Goal: Transaction & Acquisition: Book appointment/travel/reservation

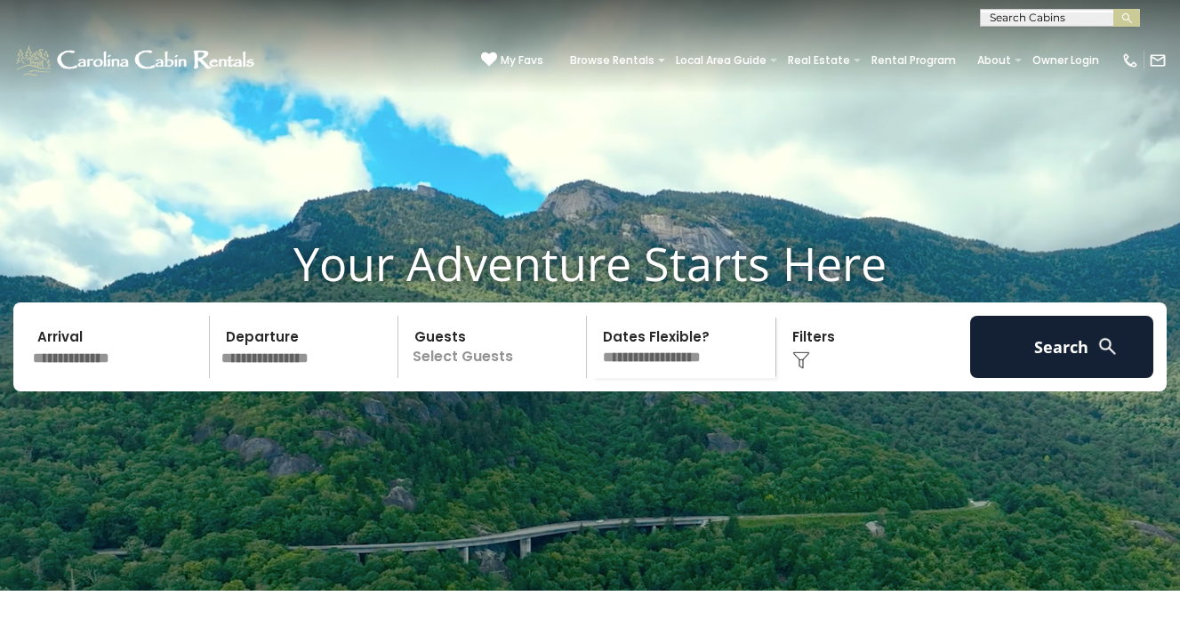
scroll to position [1, 0]
click at [1036, 12] on input "text" at bounding box center [1058, 21] width 156 height 18
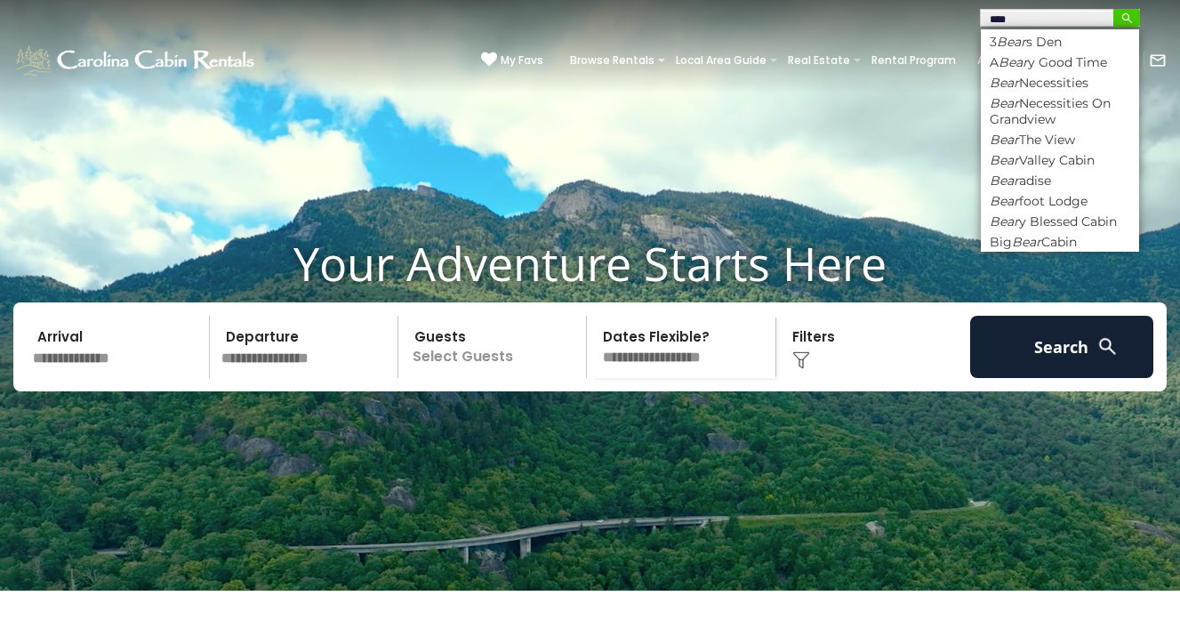
type input "****"
click at [1124, 18] on img "submit" at bounding box center [1126, 18] width 13 height 13
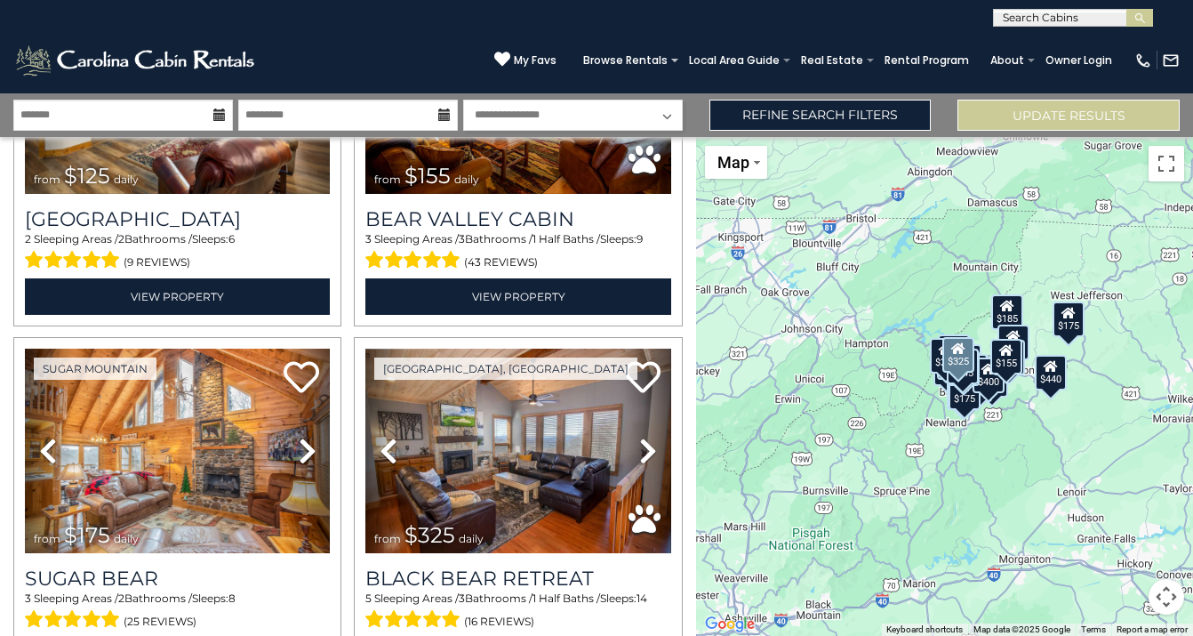
scroll to position [3113, 0]
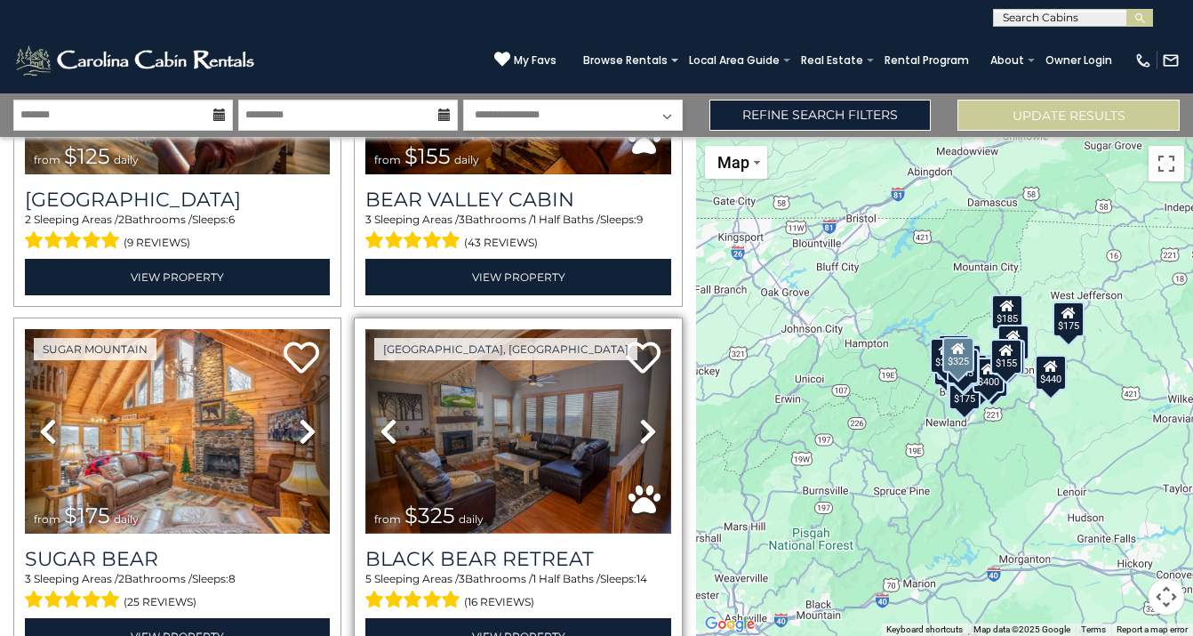
click at [503, 405] on img at bounding box center [517, 431] width 305 height 204
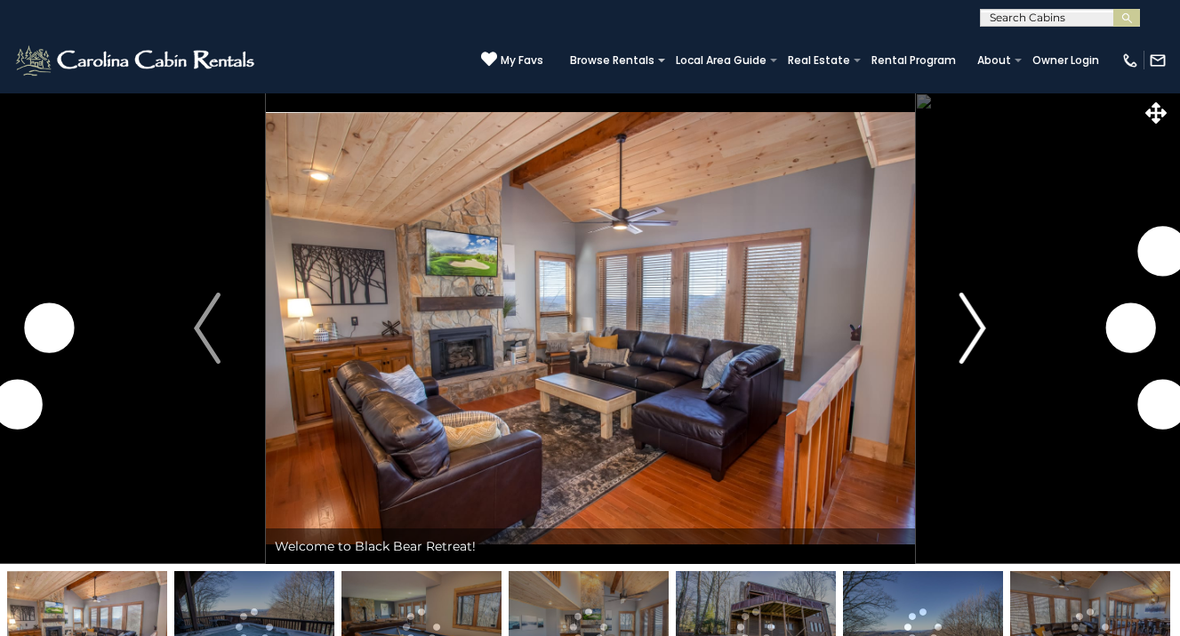
click at [988, 332] on button "Next" at bounding box center [972, 327] width 117 height 471
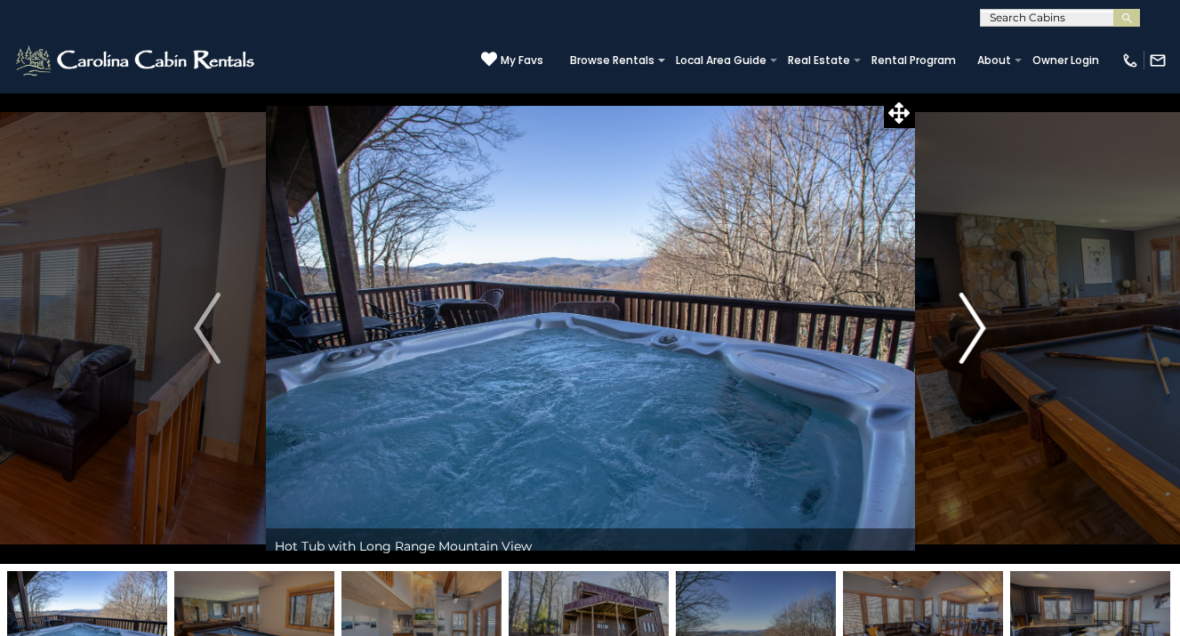
click at [975, 325] on img "Next" at bounding box center [972, 327] width 27 height 71
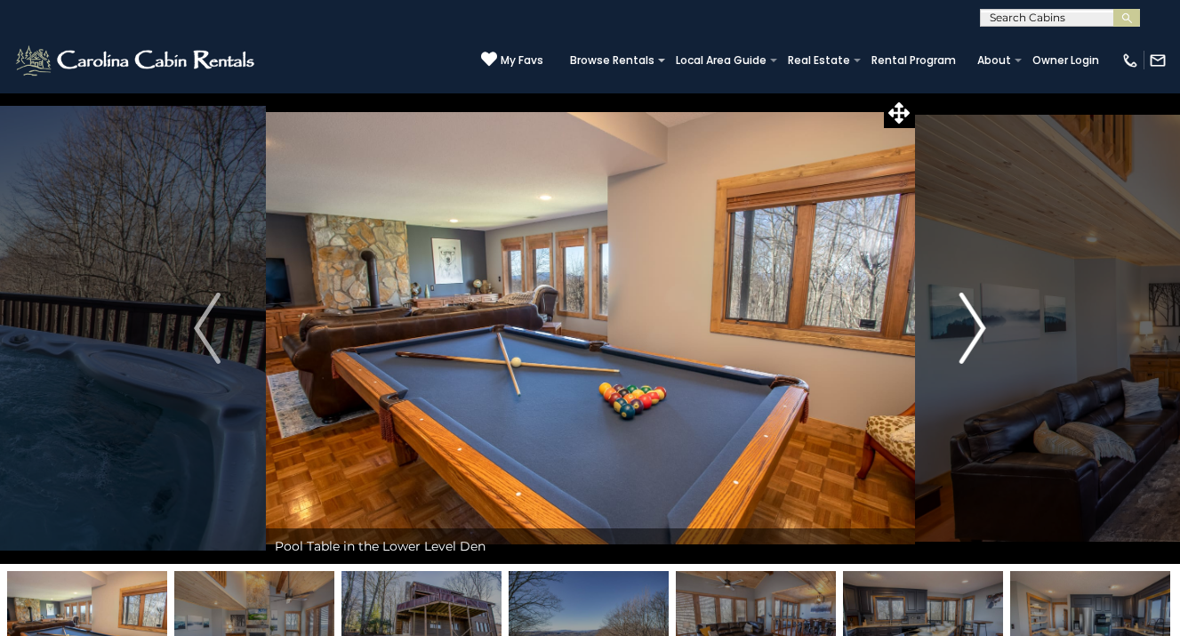
click at [975, 325] on img "Next" at bounding box center [972, 327] width 27 height 71
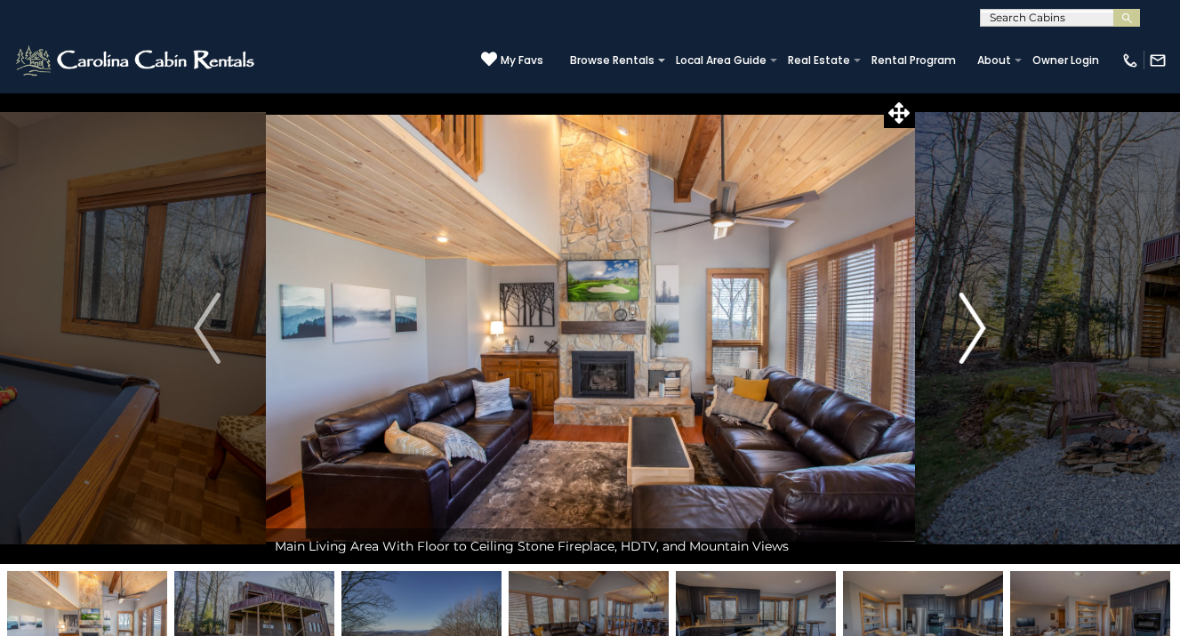
click at [975, 325] on img "Next" at bounding box center [972, 327] width 27 height 71
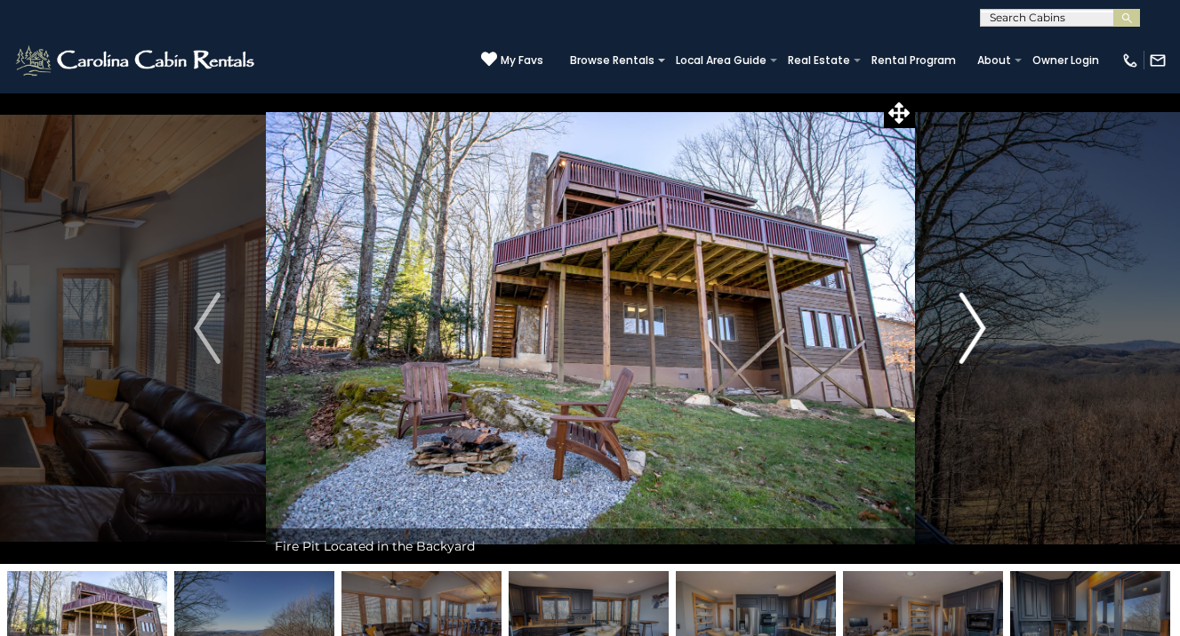
click at [975, 325] on img "Next" at bounding box center [972, 327] width 27 height 71
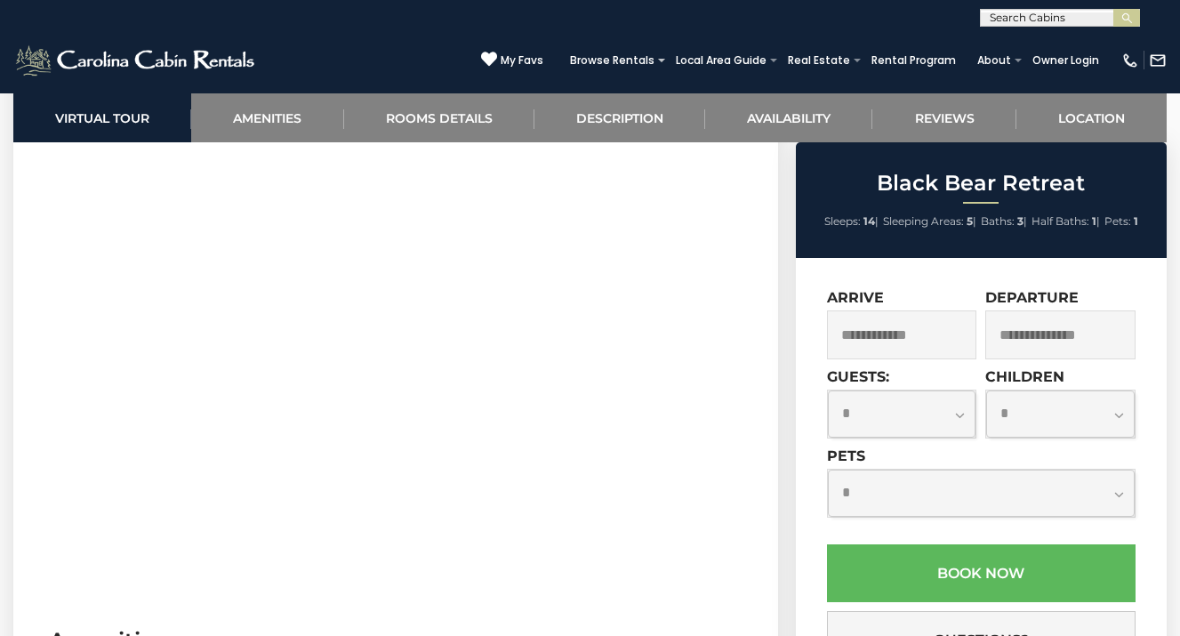
scroll to position [825, 0]
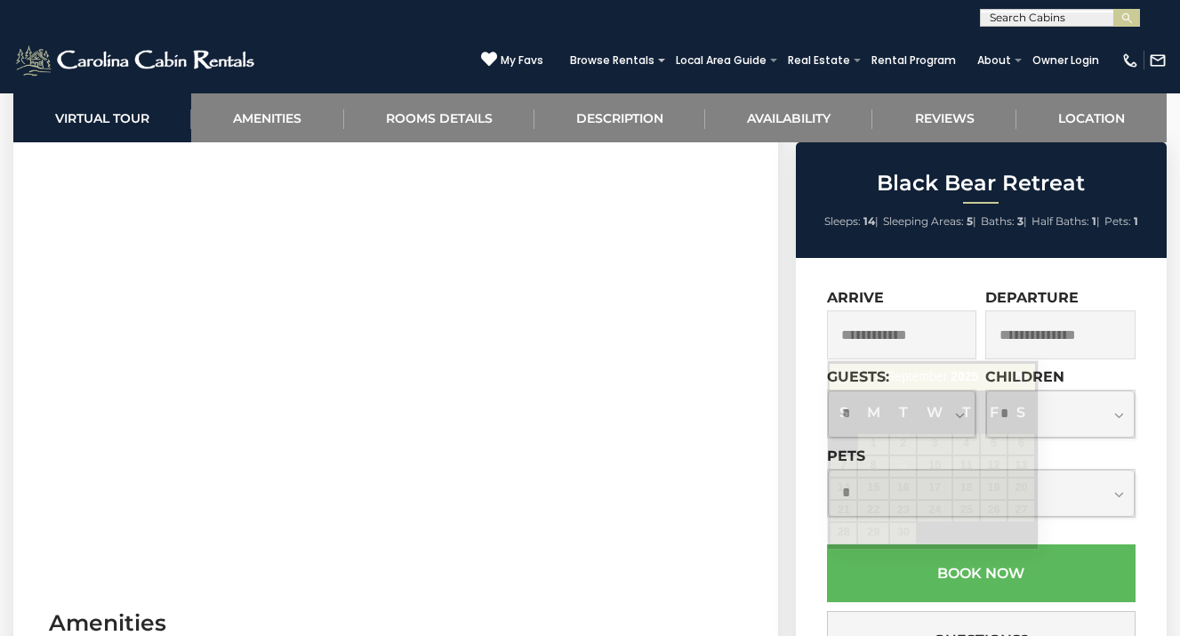
click at [869, 332] on input "text" at bounding box center [902, 334] width 150 height 49
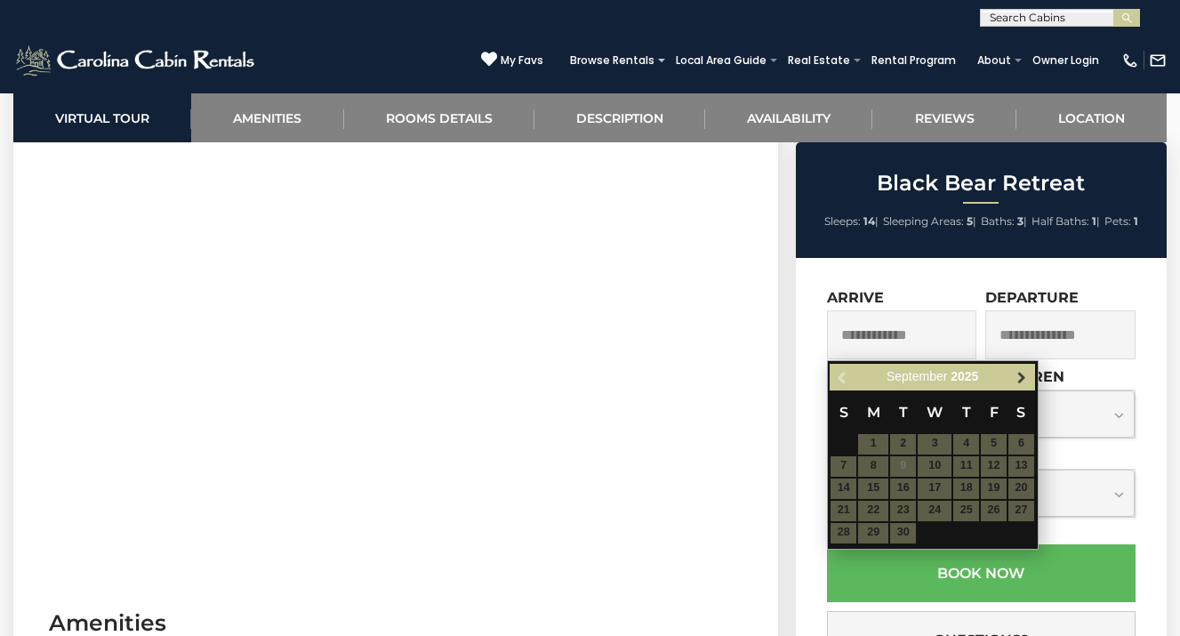
click at [1024, 380] on span "Next" at bounding box center [1021, 377] width 14 height 14
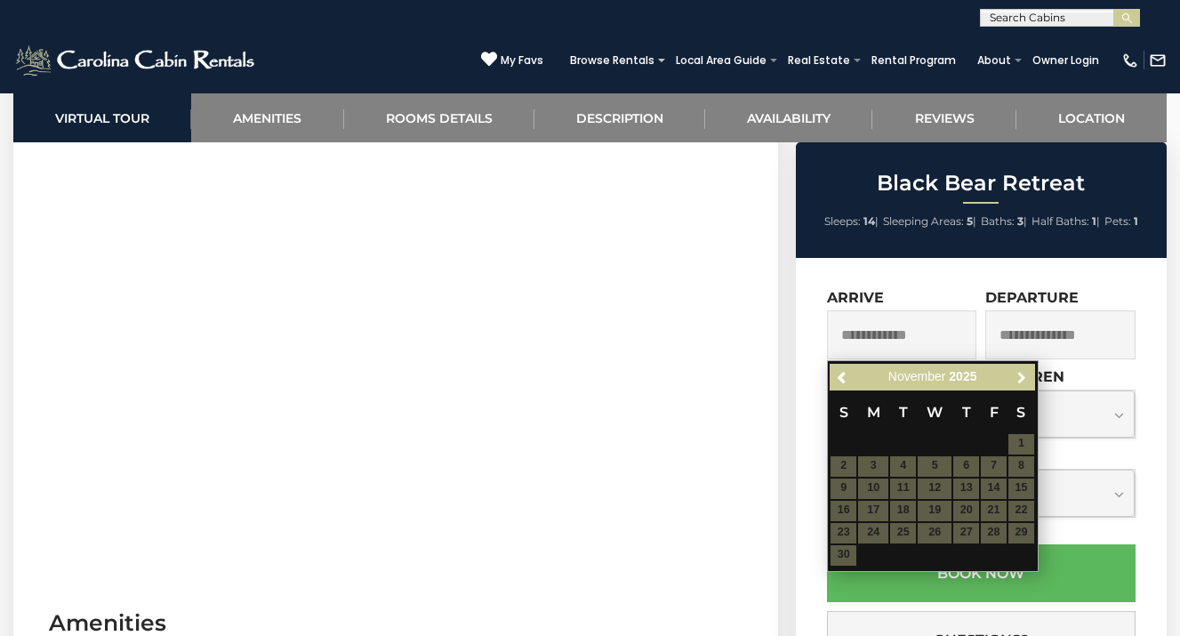
click at [1024, 380] on span "Next" at bounding box center [1021, 377] width 14 height 14
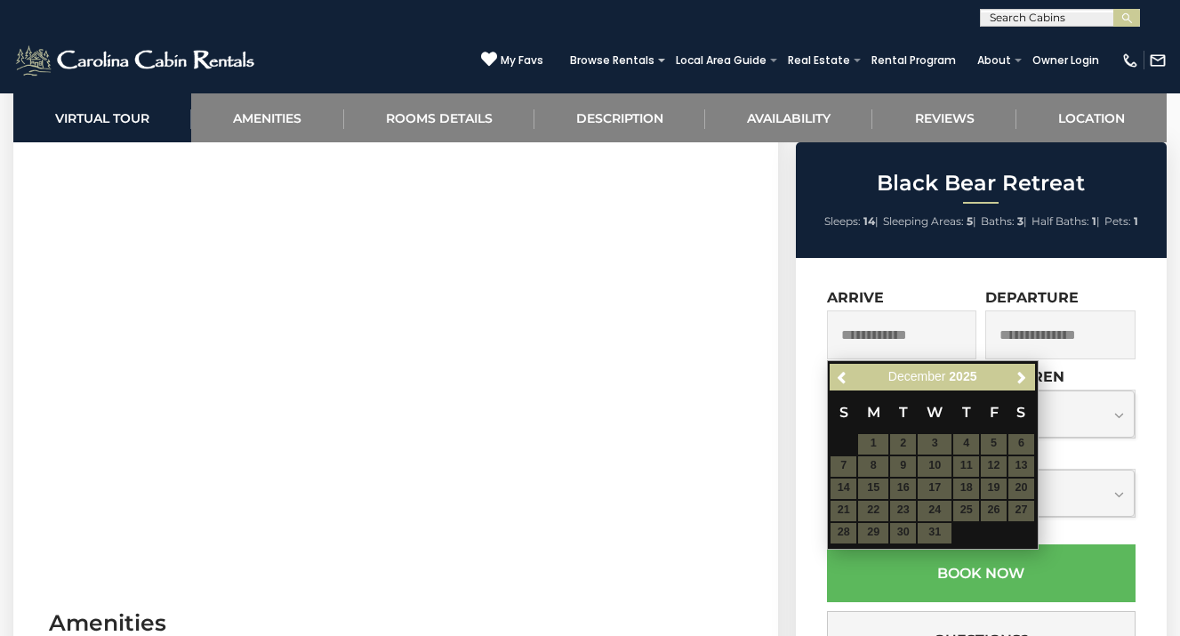
click at [967, 489] on table "S M T W T F S 1 2 3 4 5 6 7 8 9 10 11 12 13 14 15 16 17 18 19 20 21 22 23 24 25…" at bounding box center [931, 466] width 204 height 153
click at [842, 376] on span "Previous" at bounding box center [843, 377] width 14 height 14
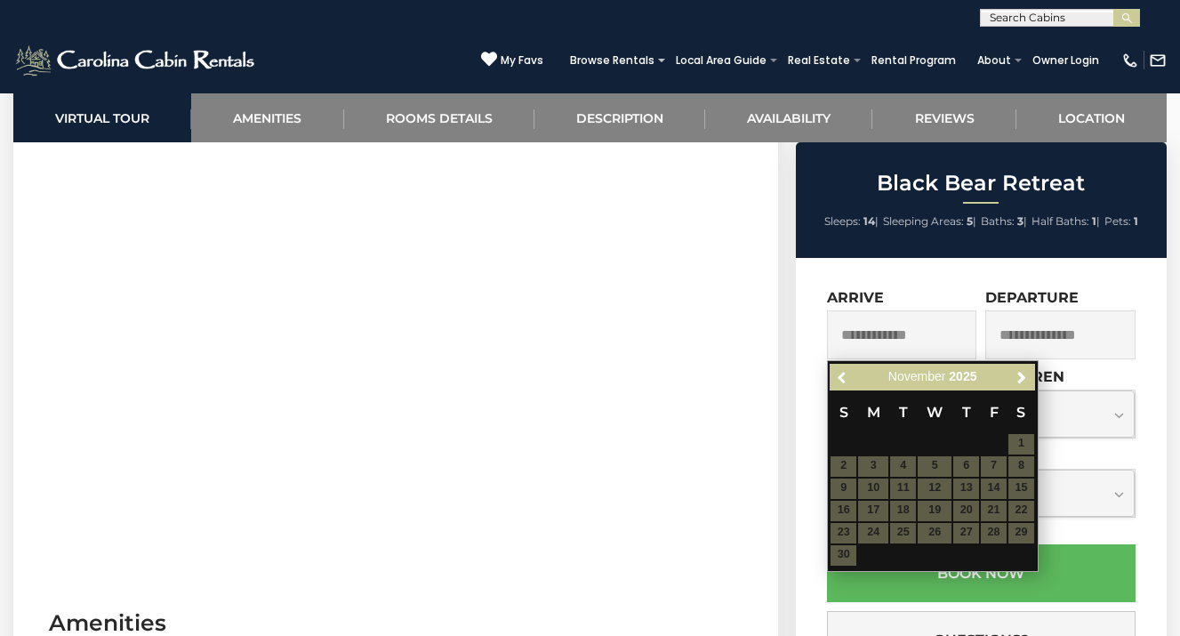
click at [842, 376] on span "Previous" at bounding box center [843, 377] width 14 height 14
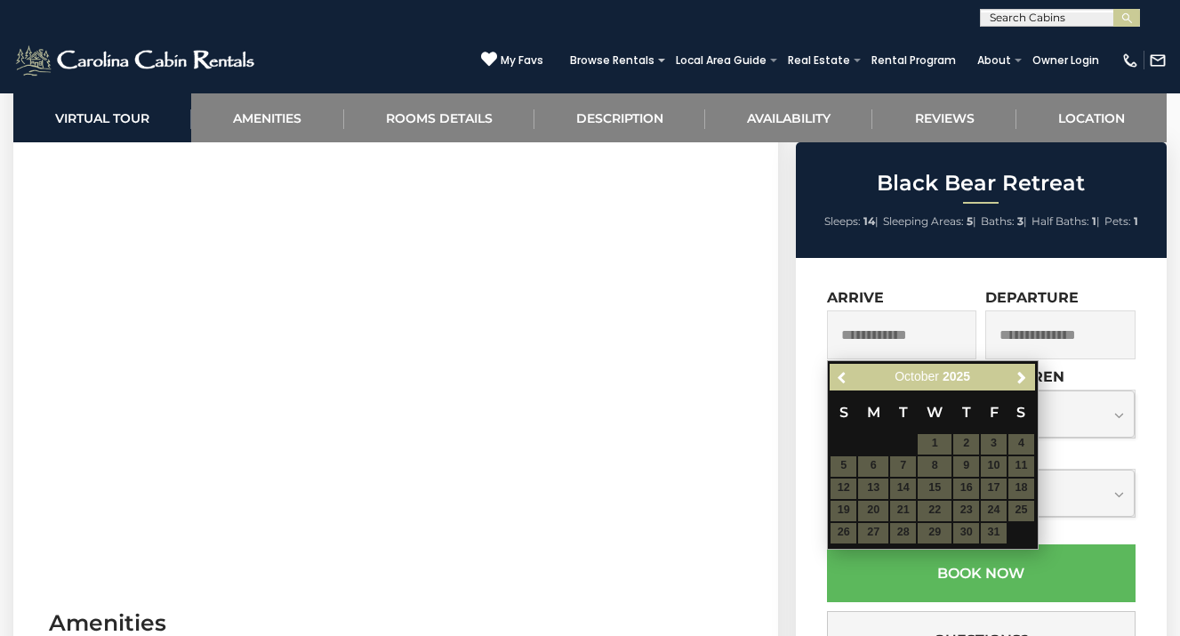
click at [842, 376] on span "Previous" at bounding box center [843, 377] width 14 height 14
click at [938, 490] on table "S M T W T F S 1 2 3 4 5 6 7 8 9 10 11 12 13 14 15 16 17 18 19 20 21 22 23 24 25…" at bounding box center [931, 466] width 204 height 153
click at [967, 491] on table "S M T W T F S 1 2 3 4 5 6 7 8 9 10 11 12 13 14 15 16 17 18 19 20 21 22 23 24 25…" at bounding box center [931, 466] width 204 height 153
click at [1018, 378] on span "Next" at bounding box center [1021, 377] width 14 height 14
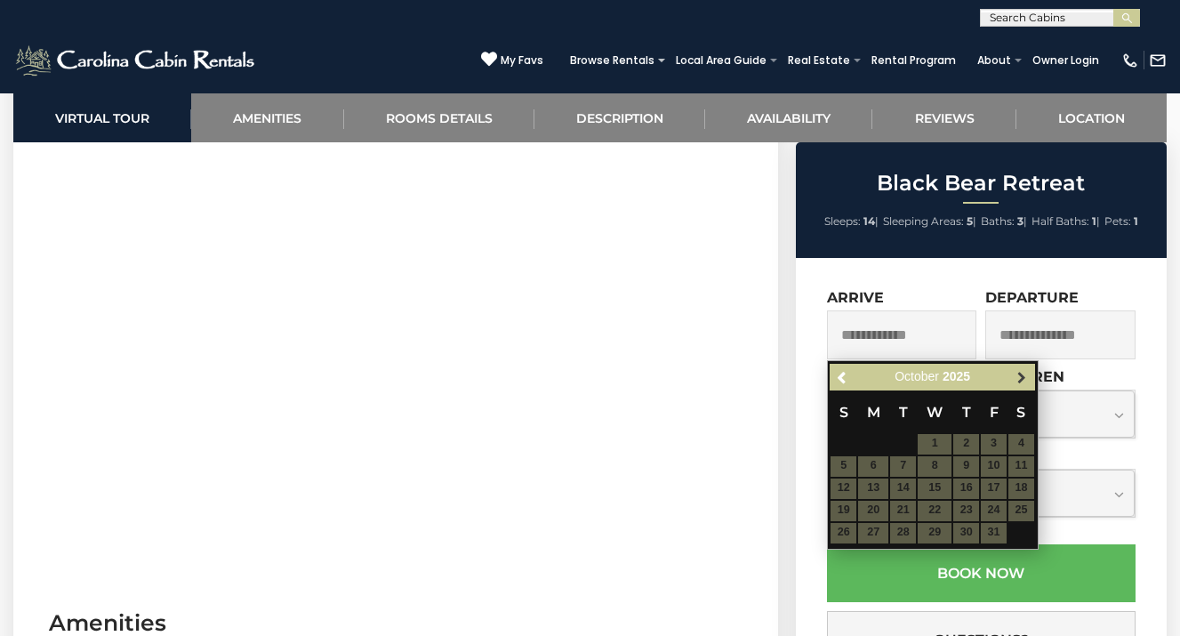
click at [1017, 378] on span "Next" at bounding box center [1021, 377] width 14 height 14
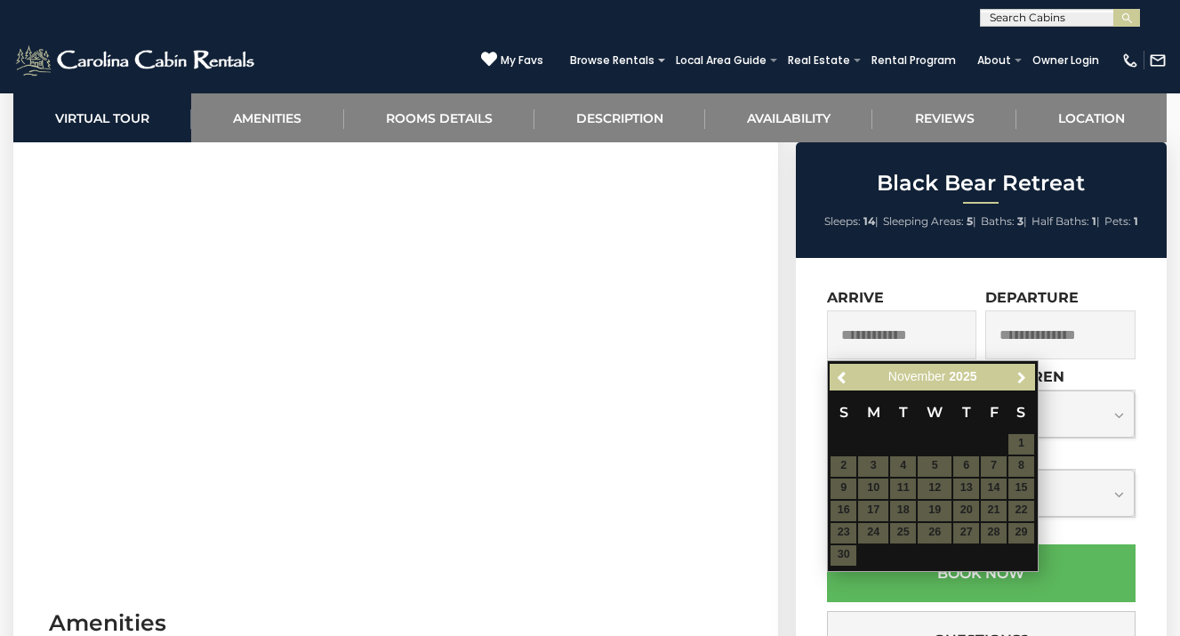
click at [1017, 378] on span "Next" at bounding box center [1021, 377] width 14 height 14
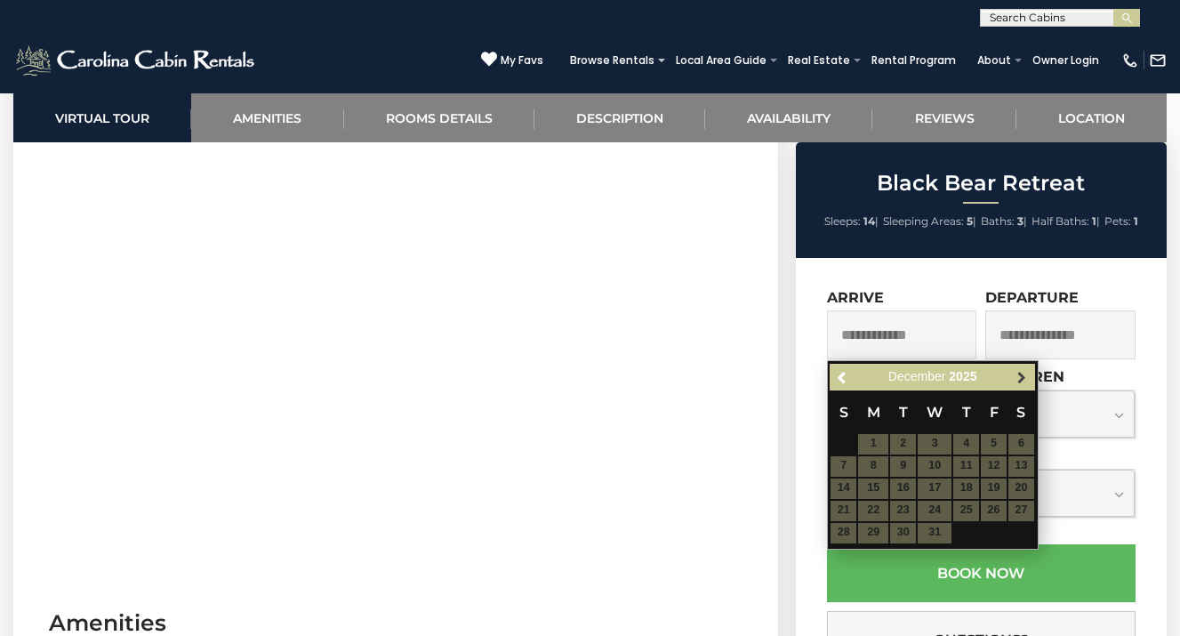
click at [1017, 378] on span "Next" at bounding box center [1021, 377] width 14 height 14
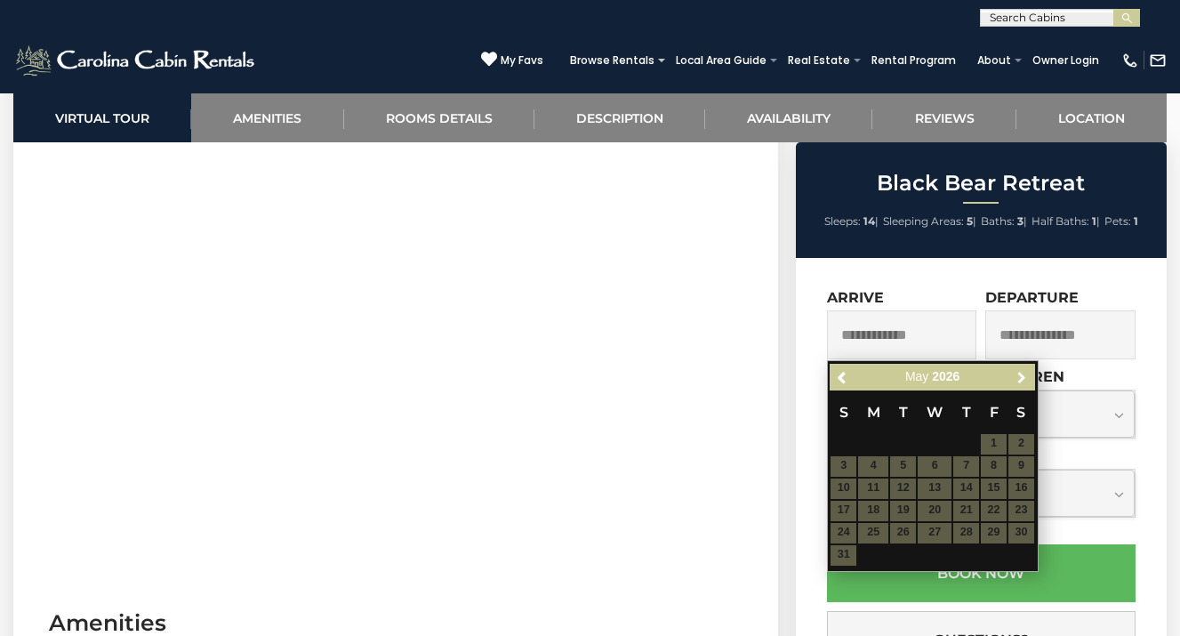
click at [1017, 378] on span "Next" at bounding box center [1021, 377] width 14 height 14
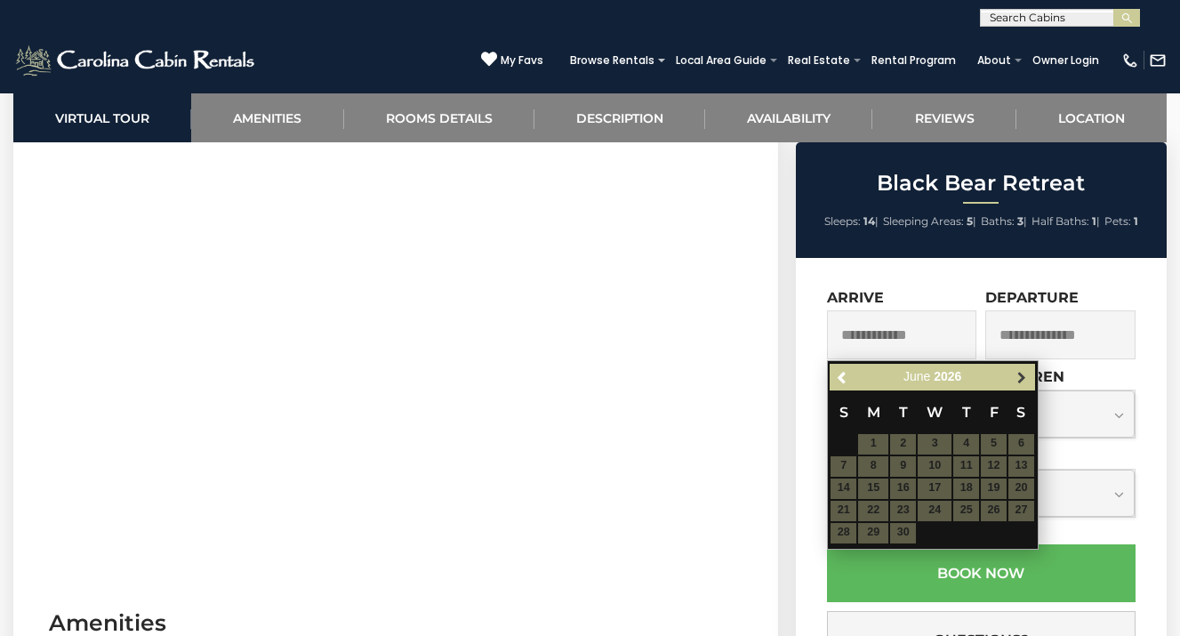
click at [1017, 378] on span "Next" at bounding box center [1021, 377] width 14 height 14
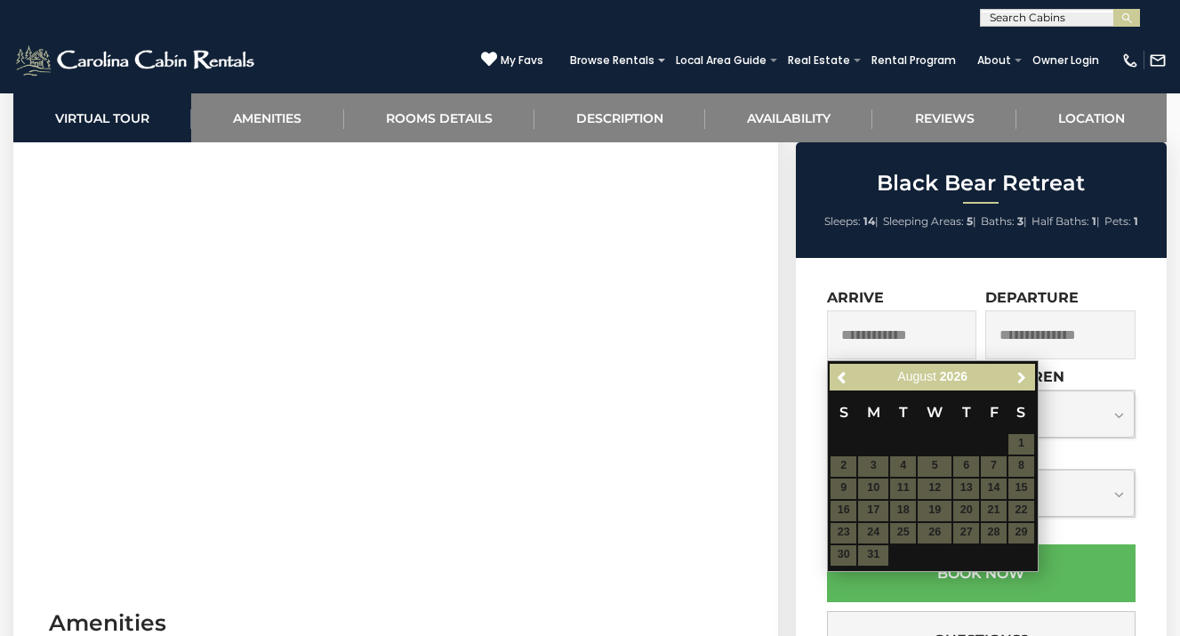
click at [1017, 378] on span "Next" at bounding box center [1021, 377] width 14 height 14
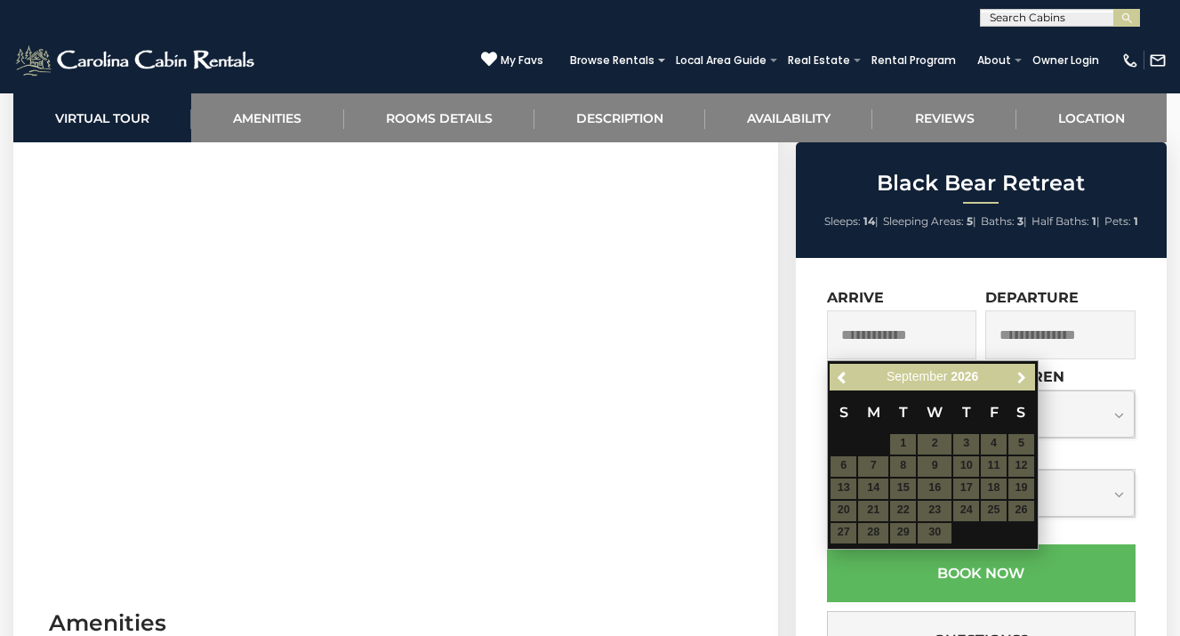
click at [1017, 378] on span "Next" at bounding box center [1021, 377] width 14 height 14
click at [844, 375] on span "Previous" at bounding box center [843, 377] width 14 height 14
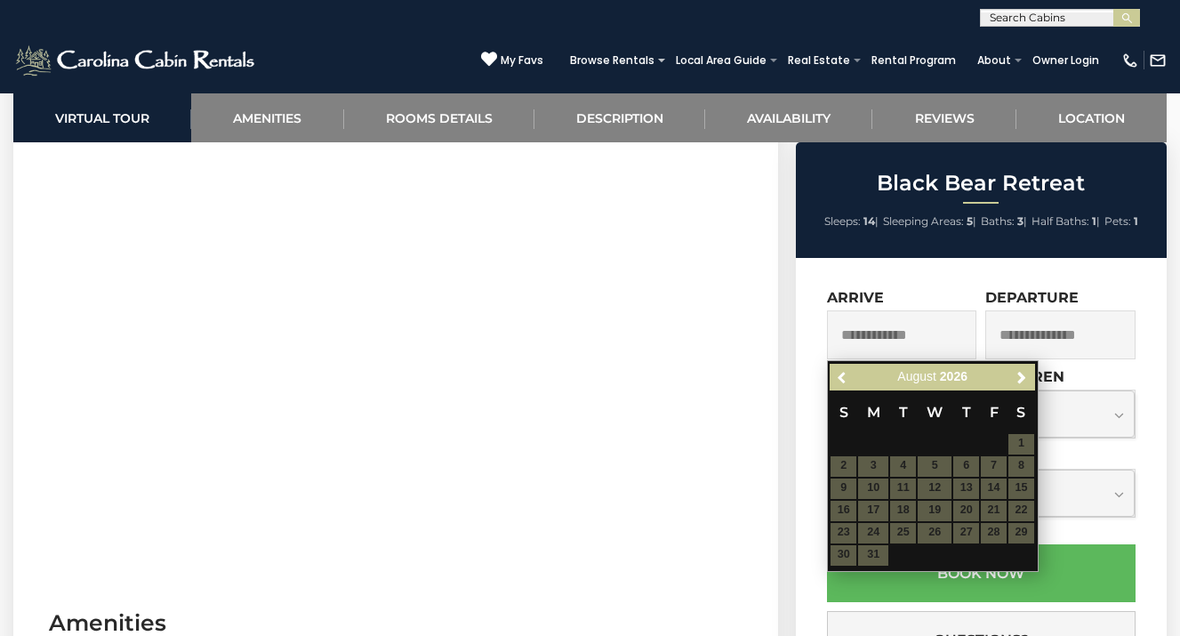
click at [844, 375] on span "Previous" at bounding box center [843, 377] width 14 height 14
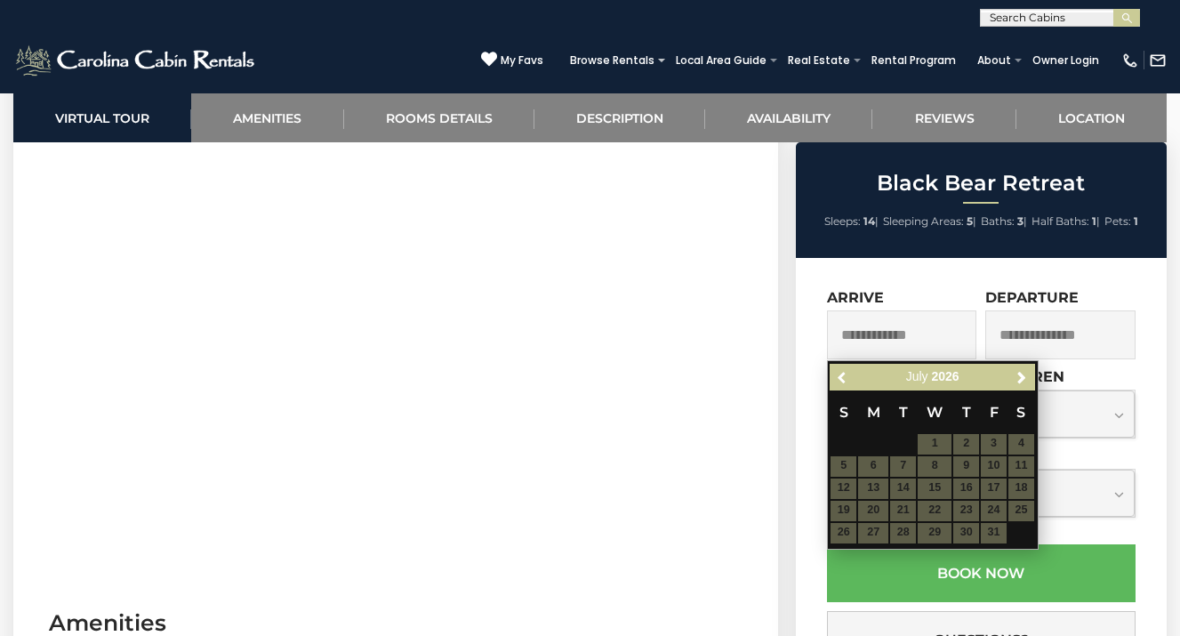
click at [844, 375] on span "Previous" at bounding box center [843, 377] width 14 height 14
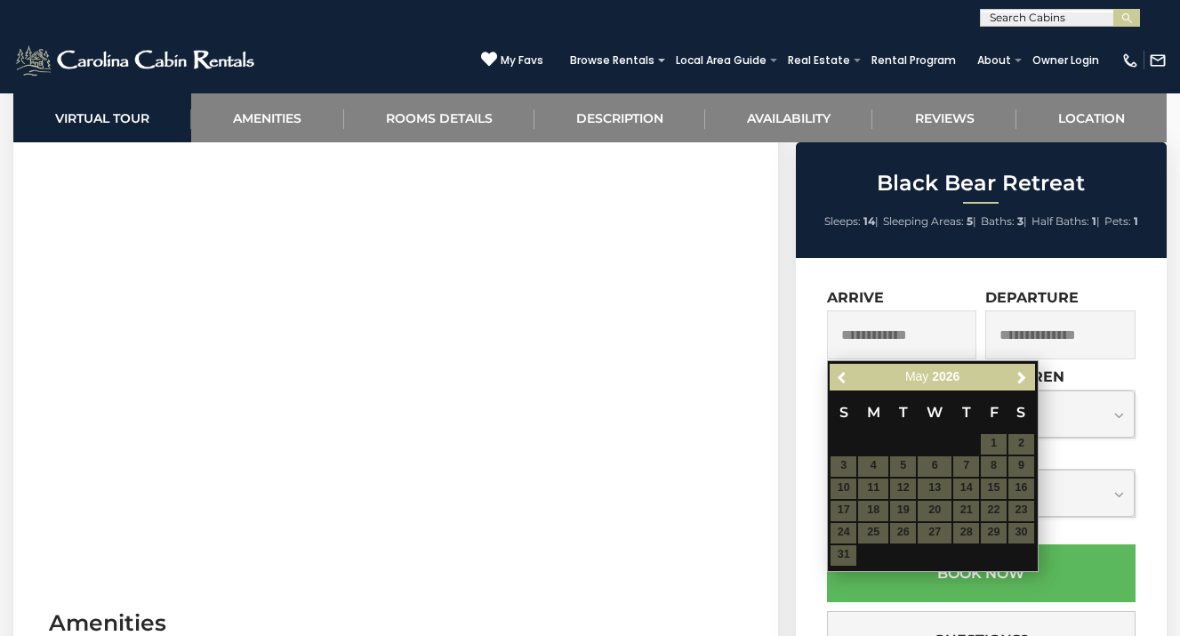
click at [844, 375] on span "Previous" at bounding box center [843, 377] width 14 height 14
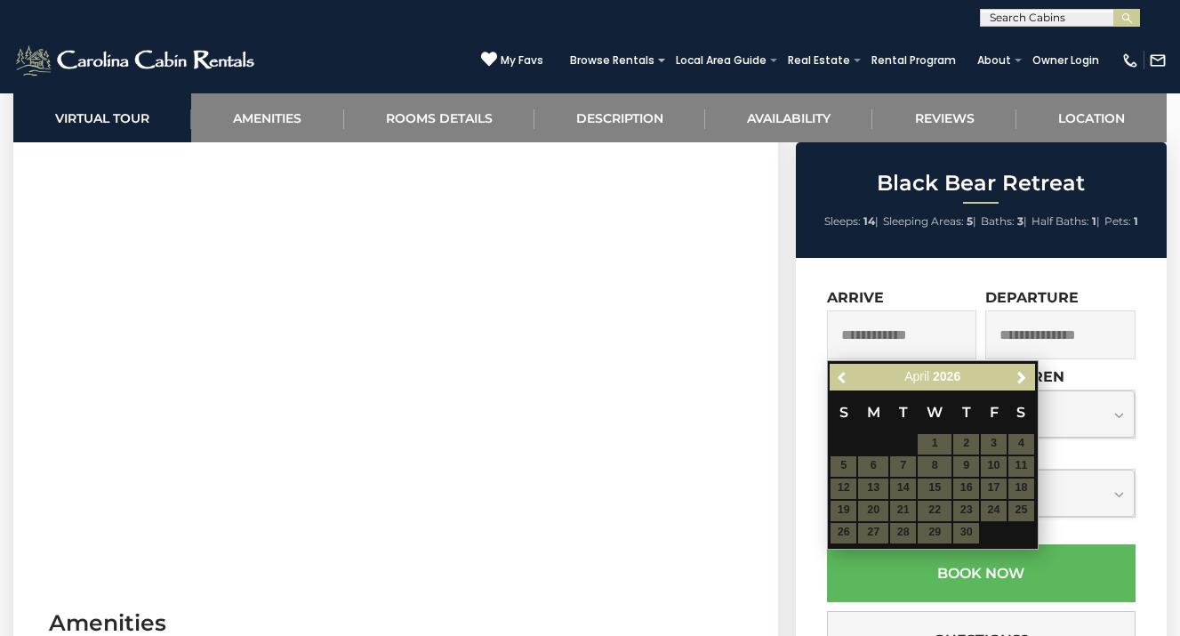
click at [844, 375] on span "Previous" at bounding box center [843, 377] width 14 height 14
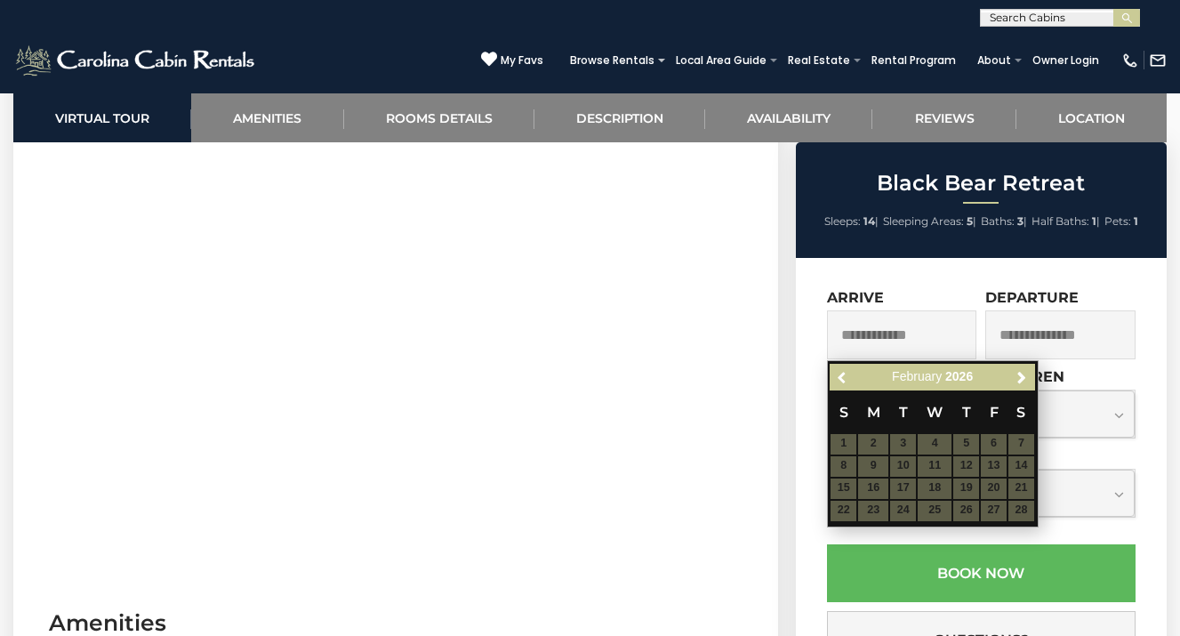
click at [844, 375] on span "Previous" at bounding box center [843, 377] width 14 height 14
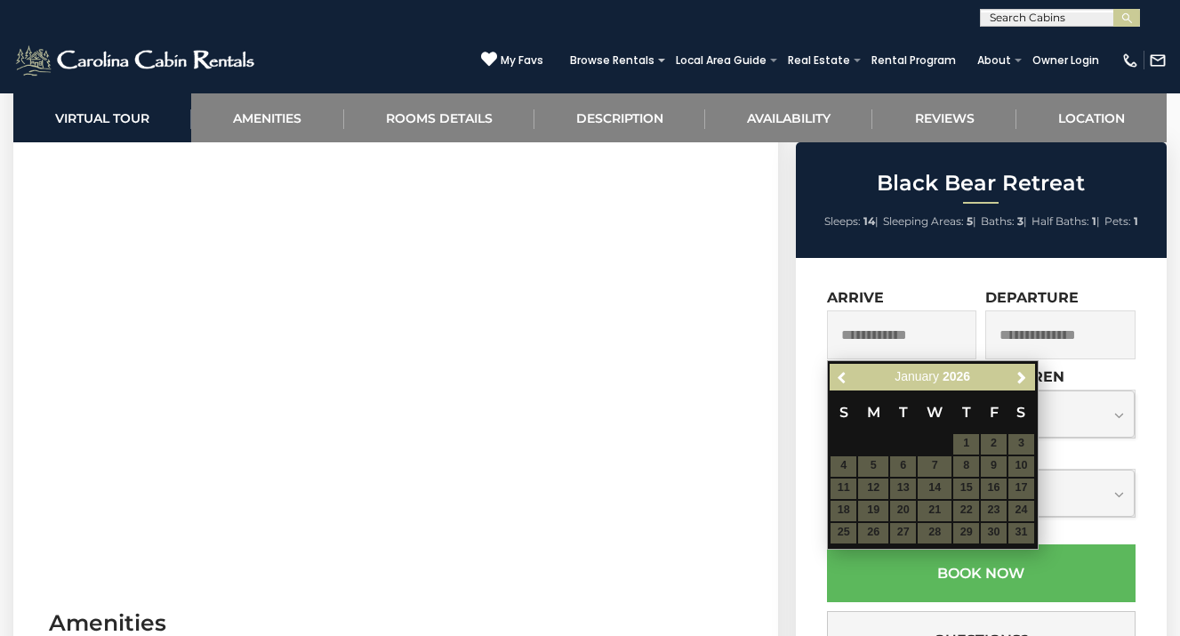
click at [844, 375] on span "Previous" at bounding box center [843, 377] width 14 height 14
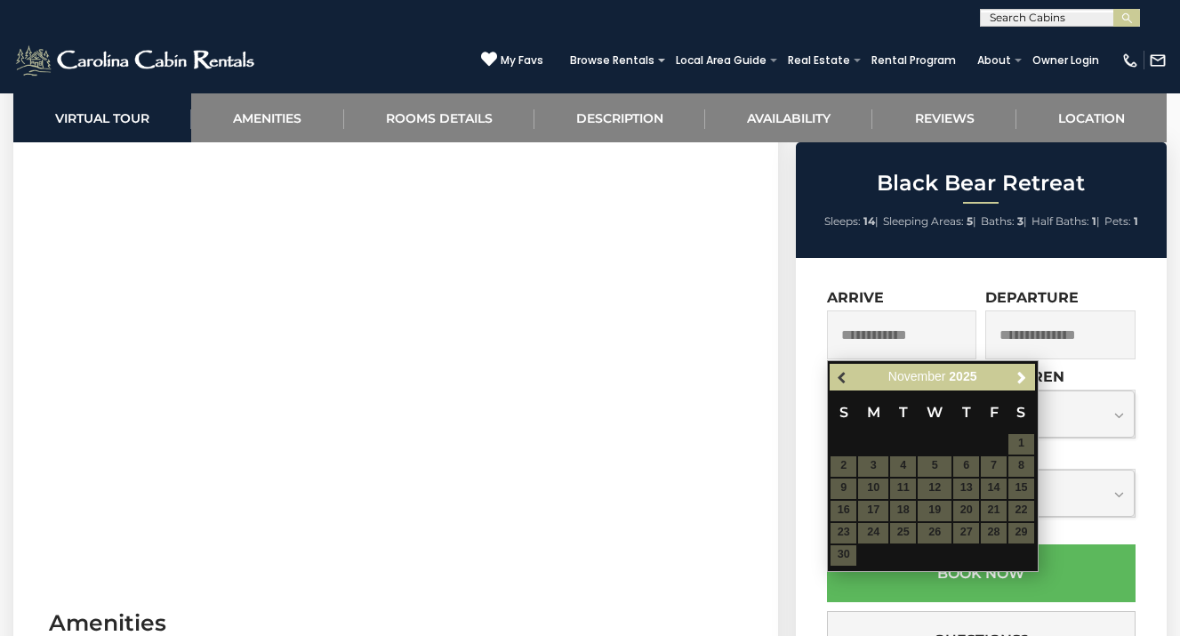
click at [844, 375] on span "Previous" at bounding box center [843, 377] width 14 height 14
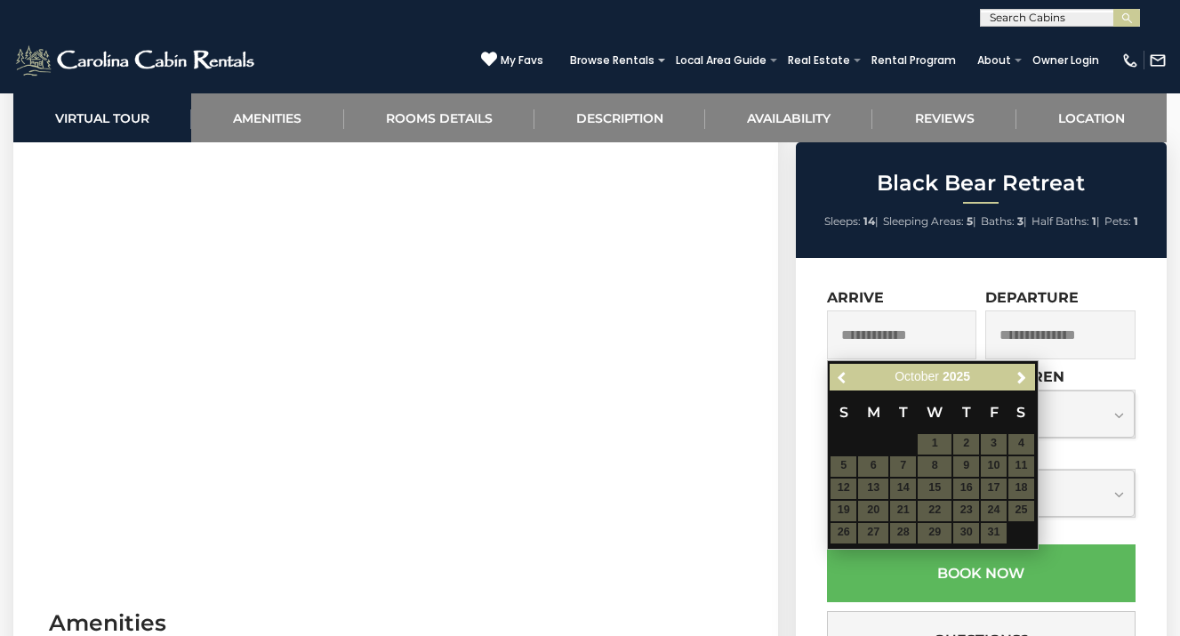
click at [844, 375] on span "Previous" at bounding box center [843, 377] width 14 height 14
click at [844, 375] on div "Previous Next [DATE]" at bounding box center [931, 378] width 204 height 28
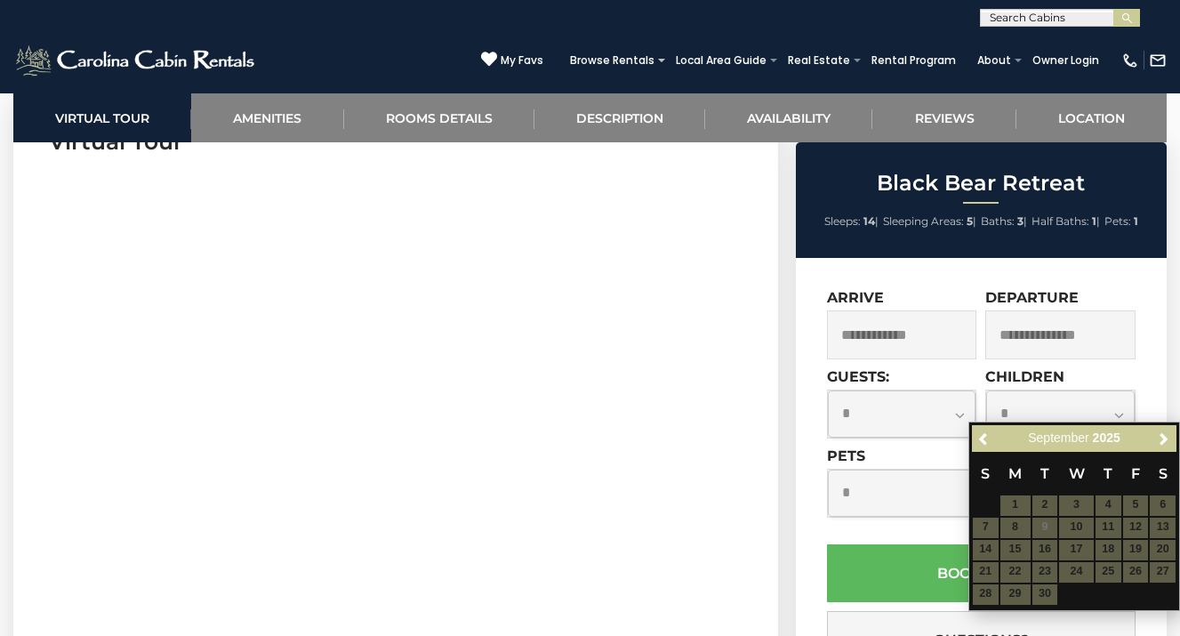
scroll to position [740, 0]
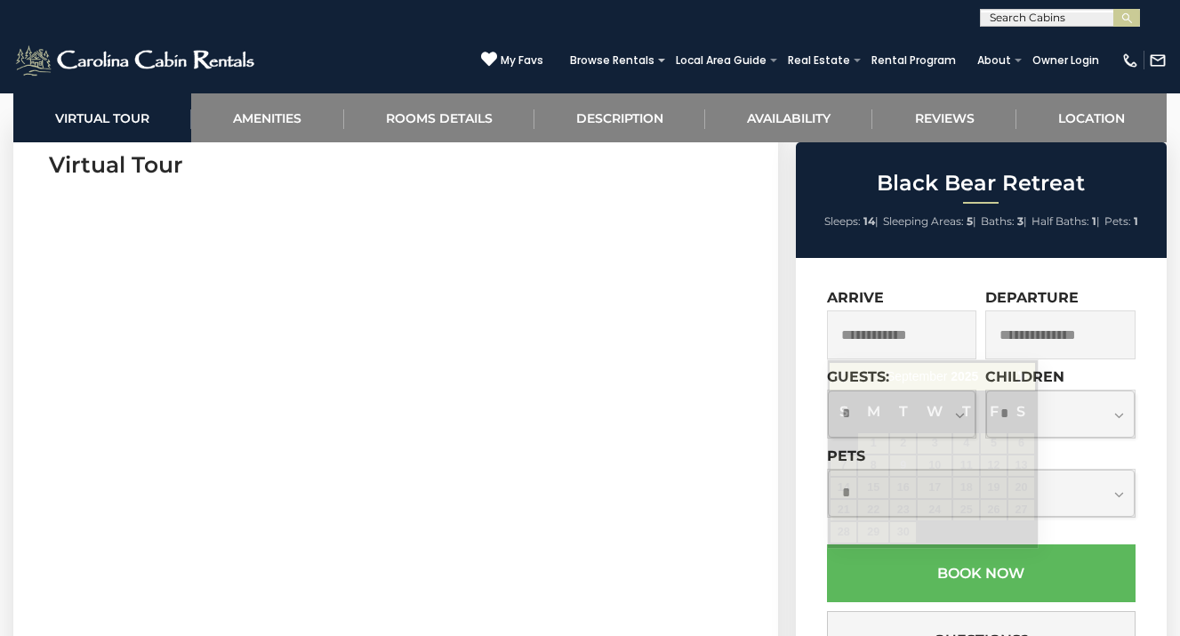
click at [898, 337] on input "text" at bounding box center [902, 334] width 150 height 49
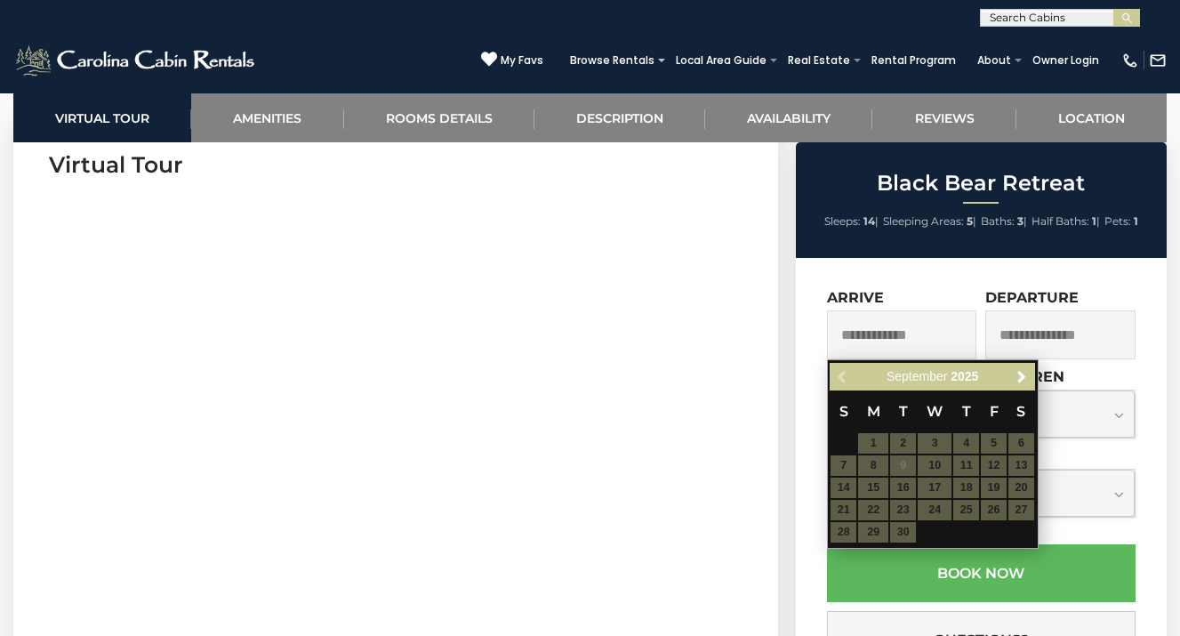
click at [898, 337] on input "text" at bounding box center [902, 334] width 150 height 49
click at [902, 471] on table "S M T W T F S 1 2 3 4 5 6 7 8 9 10 11 12 13 14 15 16 17 18 19 20 21 22 23 24 25…" at bounding box center [931, 466] width 204 height 153
click at [903, 458] on table "S M T W T F S 1 2 3 4 5 6 7 8 9 10 11 12 13 14 15 16 17 18 19 20 21 22 23 24 25…" at bounding box center [931, 466] width 204 height 153
click at [939, 469] on table "S M T W T F S 1 2 3 4 5 6 7 8 9 10 11 12 13 14 15 16 17 18 19 20 21 22 23 24 25…" at bounding box center [931, 466] width 204 height 153
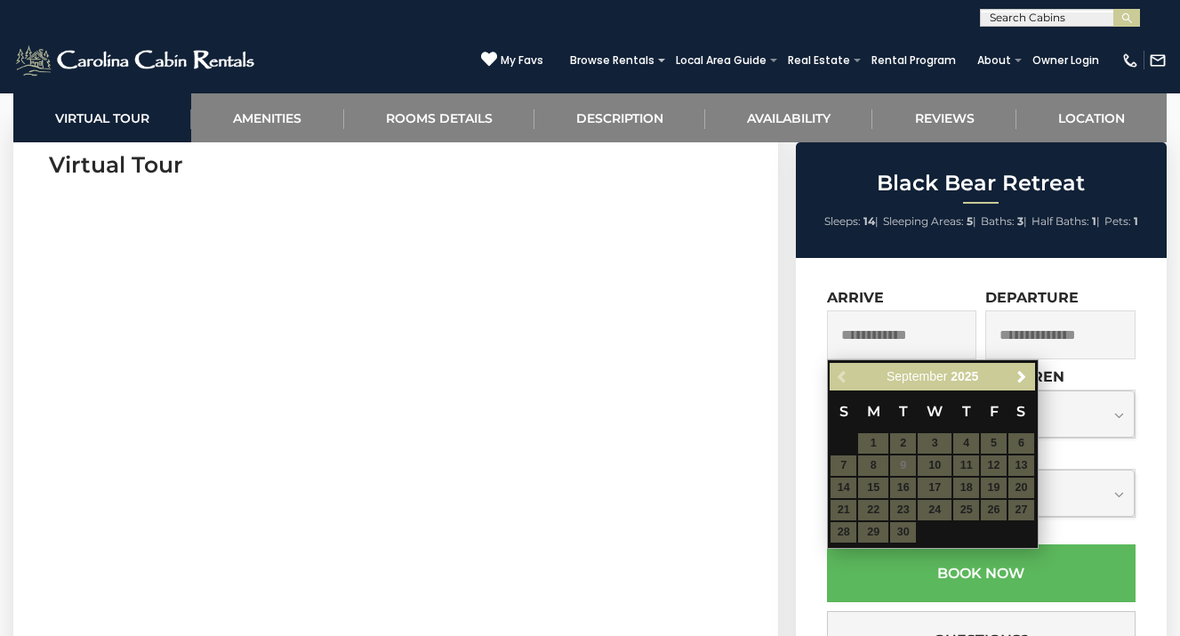
click at [968, 469] on table "S M T W T F S 1 2 3 4 5 6 7 8 9 10 11 12 13 14 15 16 17 18 19 20 21 22 23 24 25…" at bounding box center [931, 466] width 204 height 153
